Goal: Transaction & Acquisition: Obtain resource

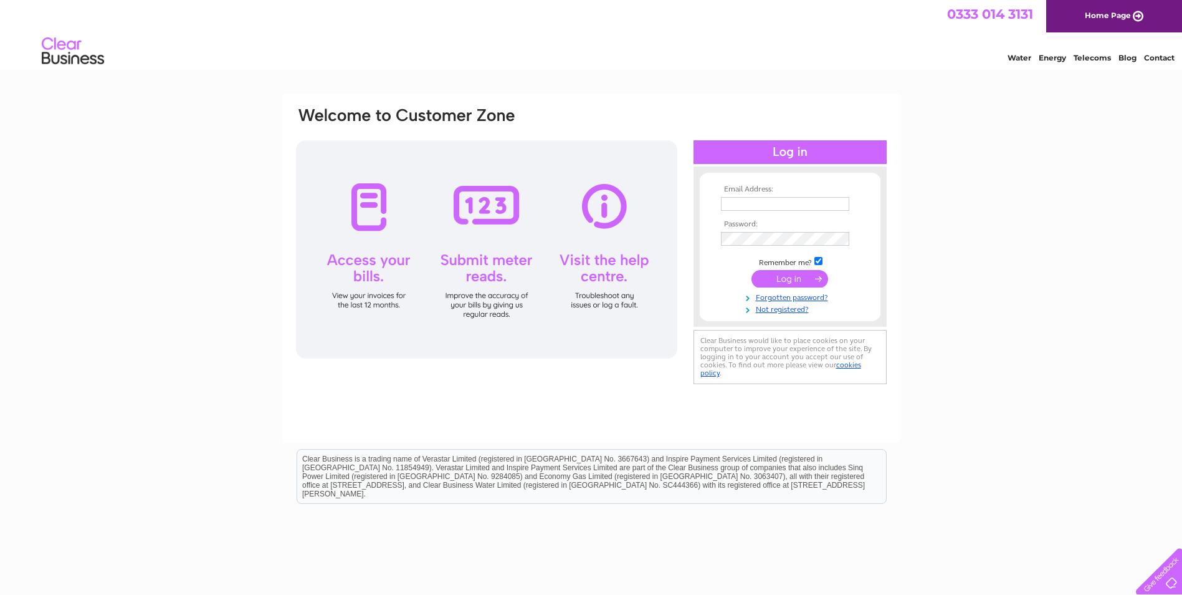
type input "[PERSON_NAME][EMAIL_ADDRESS][DOMAIN_NAME]"
click at [780, 270] on td at bounding box center [790, 279] width 145 height 24
click at [781, 273] on input "submit" at bounding box center [790, 278] width 77 height 17
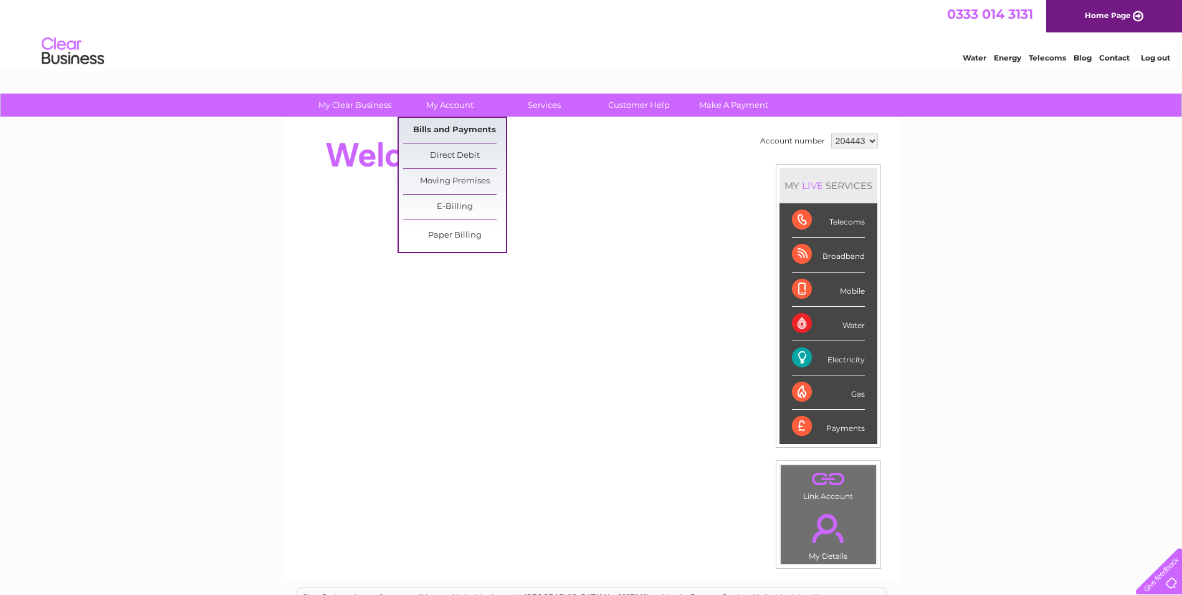
click at [449, 136] on link "Bills and Payments" at bounding box center [454, 130] width 103 height 25
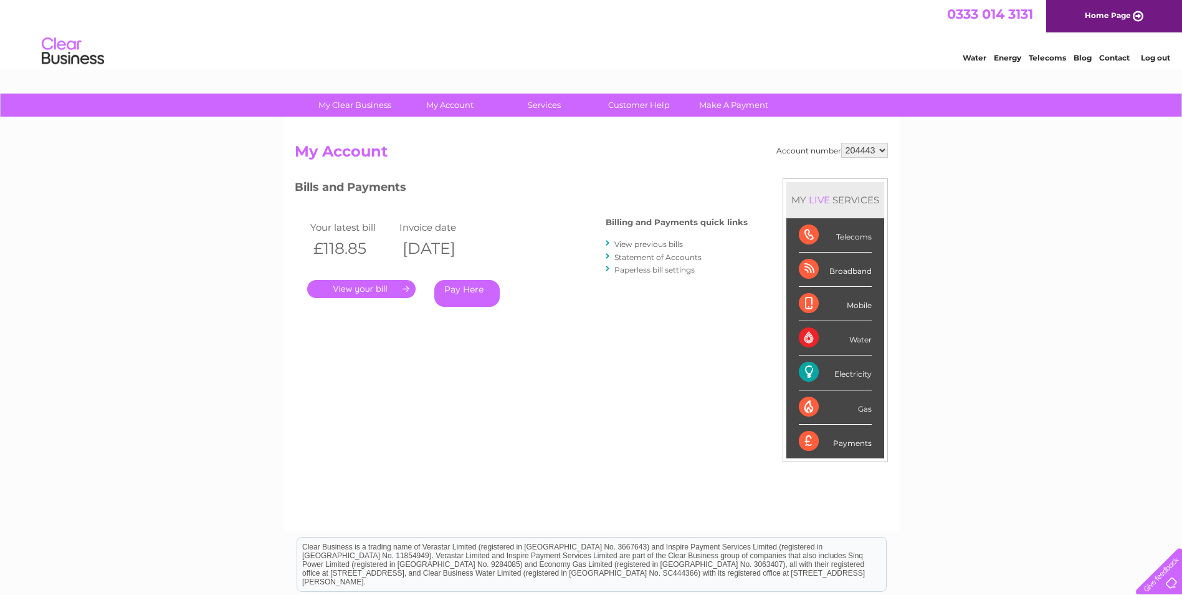
click at [660, 246] on link "View previous bills" at bounding box center [648, 243] width 69 height 9
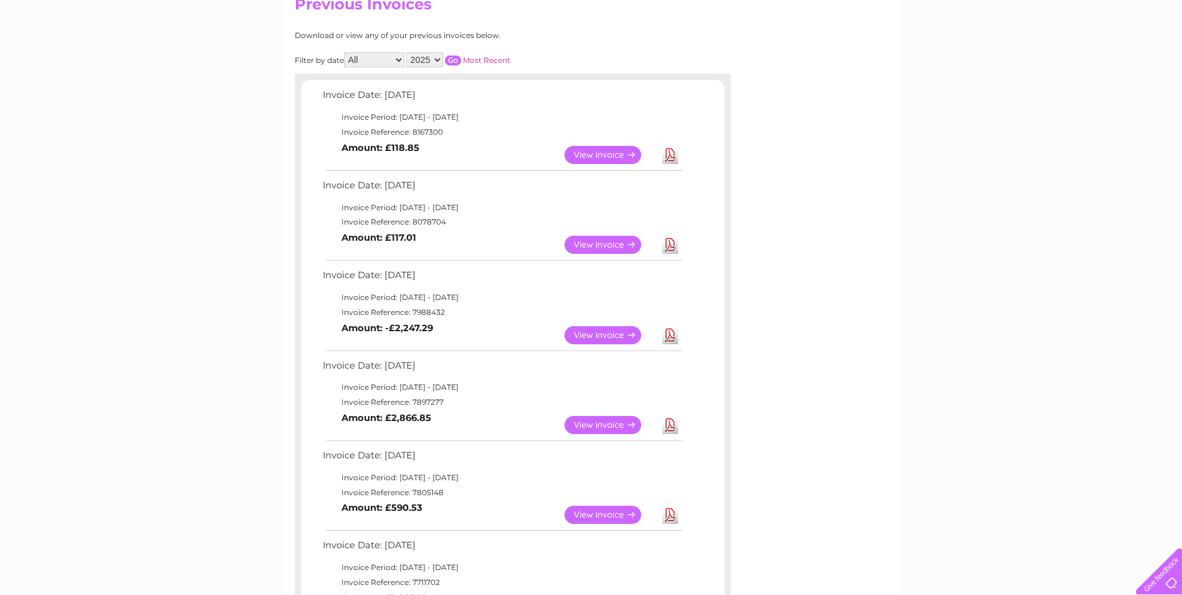
scroll to position [125, 0]
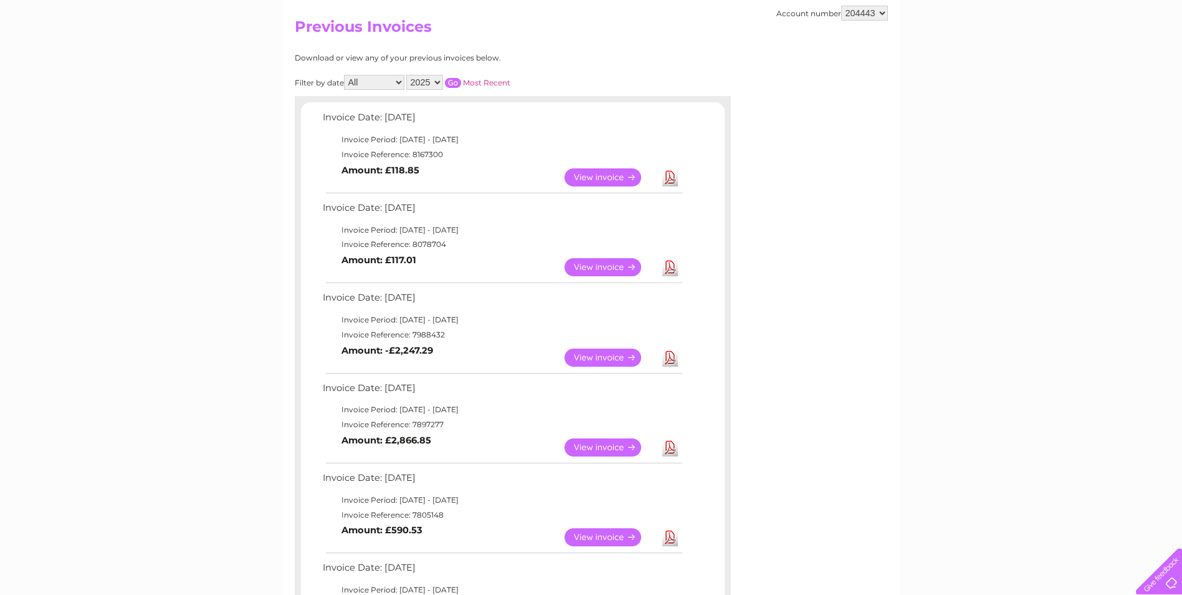
click at [608, 272] on link "View" at bounding box center [611, 267] width 92 height 18
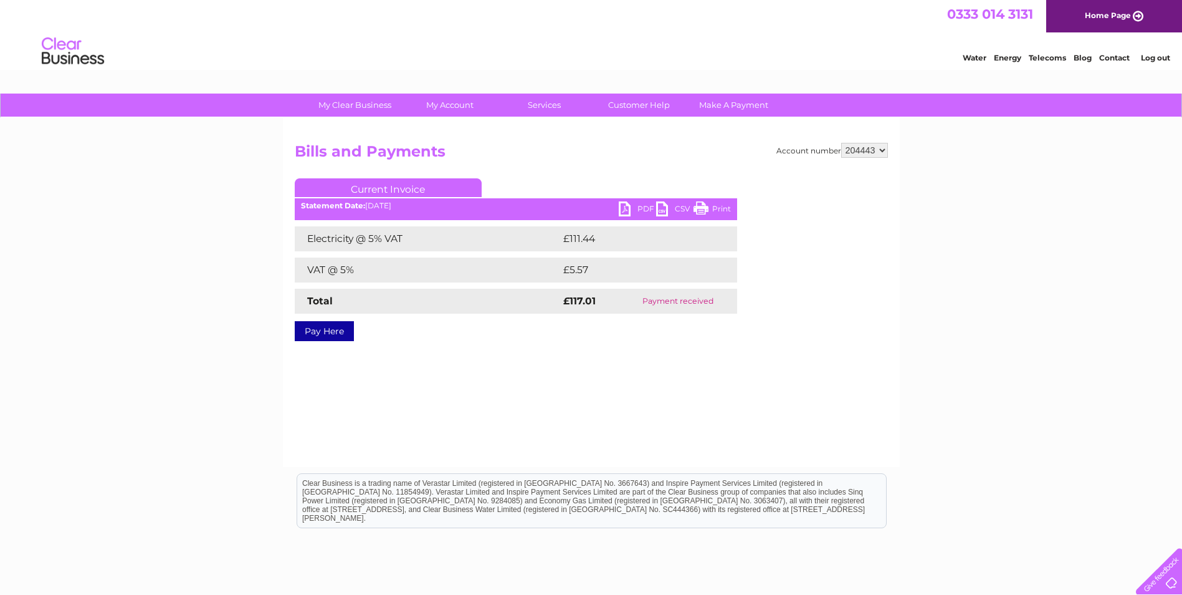
click at [635, 206] on link "PDF" at bounding box center [637, 210] width 37 height 18
click at [674, 211] on link "CSV" at bounding box center [674, 210] width 37 height 18
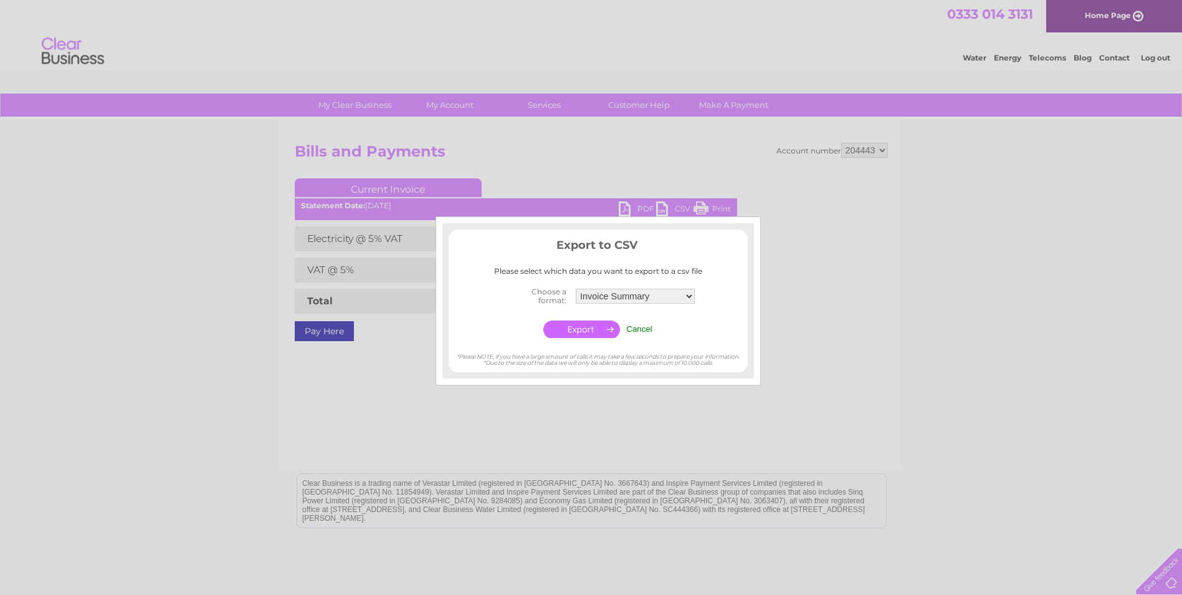
click at [778, 194] on div at bounding box center [591, 297] width 1182 height 595
click at [628, 327] on td "Cancel" at bounding box center [639, 329] width 32 height 24
click at [635, 327] on input "Cancel" at bounding box center [639, 328] width 26 height 9
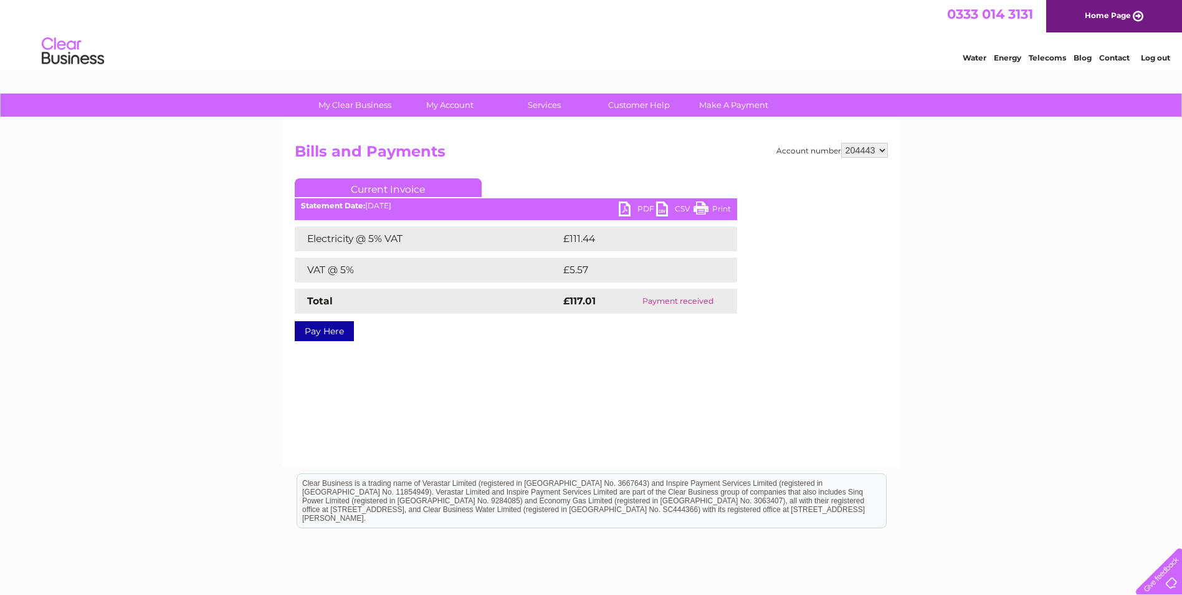
click at [626, 216] on link "PDF" at bounding box center [637, 210] width 37 height 18
